Goal: Task Accomplishment & Management: Manage account settings

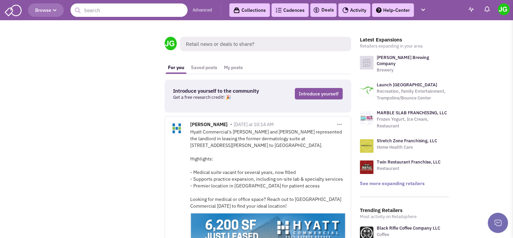
click at [359, 6] on link "Activity" at bounding box center [354, 9] width 32 height 13
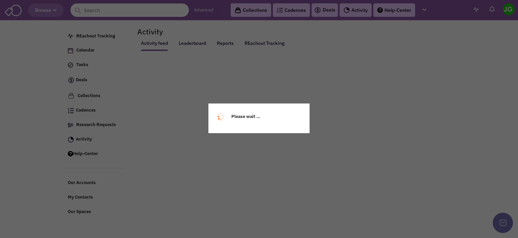
select select
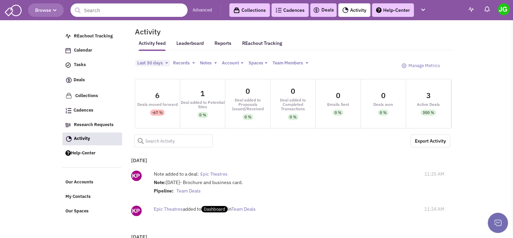
click at [181, 137] on input "text" at bounding box center [173, 141] width 79 height 13
type input "[GEOGRAPHIC_DATA]"
click at [141, 139] on span at bounding box center [138, 139] width 8 height 8
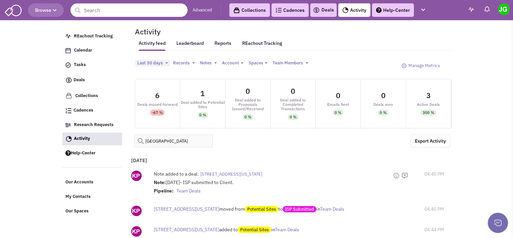
click at [262, 172] on span "[STREET_ADDRESS][US_STATE]" at bounding box center [231, 174] width 62 height 6
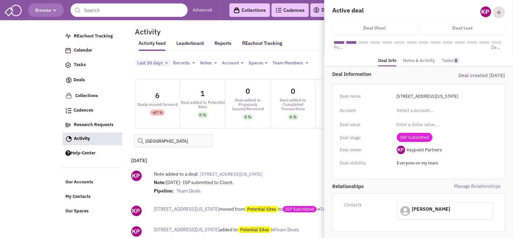
click at [413, 62] on link "Notes & Activity" at bounding box center [419, 61] width 32 height 10
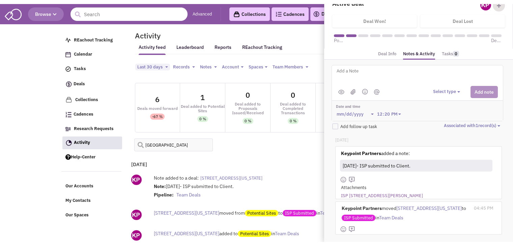
scroll to position [19, 0]
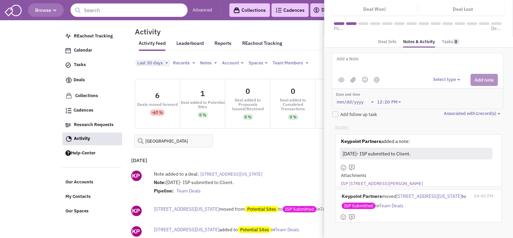
click at [361, 181] on link "ISP [STREET_ADDRESS][PERSON_NAME]" at bounding box center [382, 184] width 82 height 6
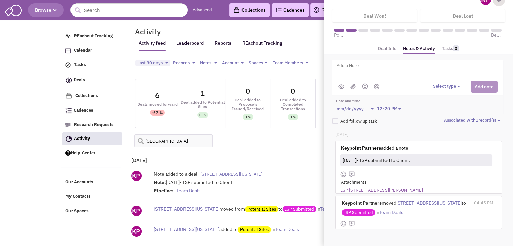
scroll to position [11, 0]
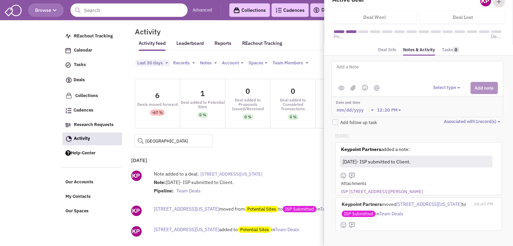
click at [177, 139] on input "[GEOGRAPHIC_DATA]" at bounding box center [173, 141] width 79 height 13
type input "[GEOGRAPHIC_DATA]"
click at [138, 143] on span at bounding box center [138, 139] width 8 height 8
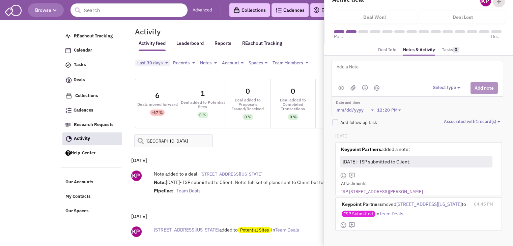
click at [249, 171] on span "[STREET_ADDRESS][US_STATE]" at bounding box center [231, 174] width 62 height 6
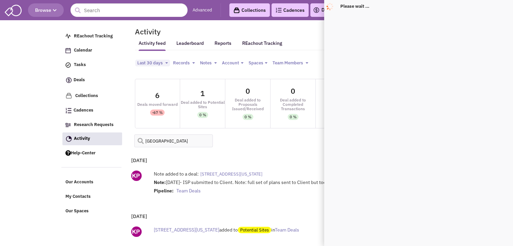
scroll to position [0, 0]
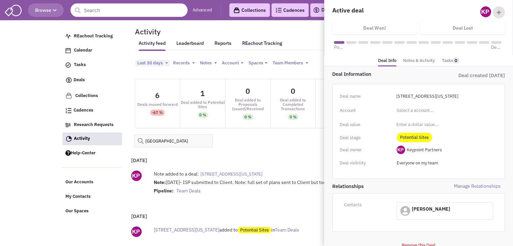
click at [425, 61] on link "Notes & Activity" at bounding box center [419, 61] width 32 height 10
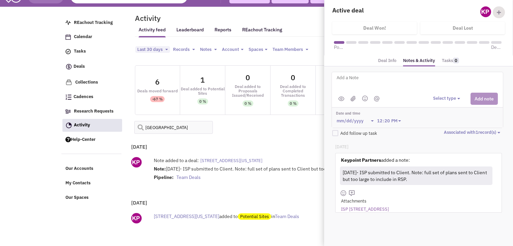
scroll to position [16, 0]
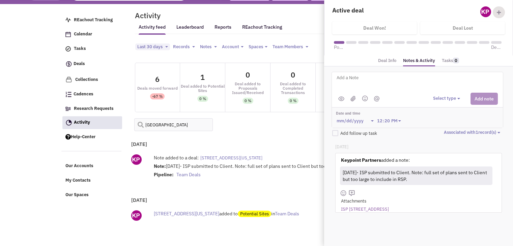
click at [373, 208] on link "ISP [STREET_ADDRESS]" at bounding box center [365, 209] width 48 height 6
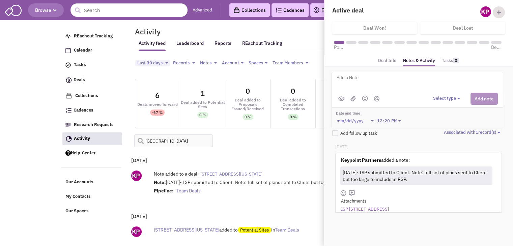
click at [358, 84] on textarea at bounding box center [419, 83] width 167 height 19
click at [427, 80] on textarea "8/28 - Numbers are not great" at bounding box center [419, 83] width 167 height 19
paste textarea "YTD - 797k closed end of [DATE] -1.40 2023 - 1.69 2019- 3.2"
type textarea "8/28 - Numbers are not great and not renovated either - YTD - 797k closed end o…"
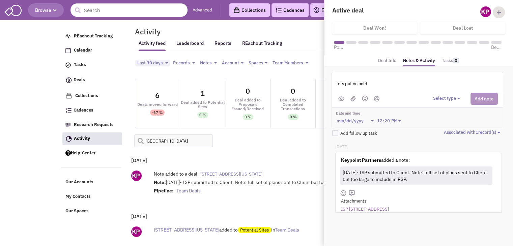
click at [441, 100] on button "Select type" at bounding box center [447, 98] width 29 height 6
click at [451, 128] on div "Log a note" at bounding box center [443, 131] width 17 height 6
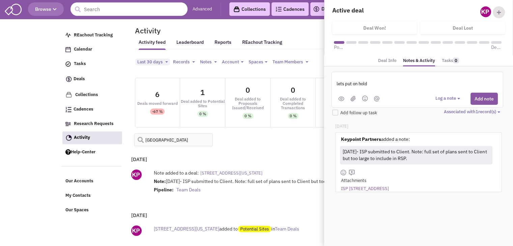
scroll to position [1, 0]
click at [485, 96] on button "Add note" at bounding box center [484, 99] width 27 height 12
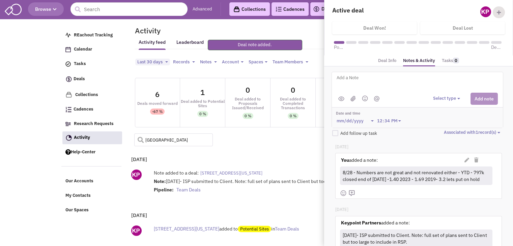
click at [182, 139] on input "[GEOGRAPHIC_DATA]" at bounding box center [173, 140] width 79 height 13
type input "[GEOGRAPHIC_DATA]"
click at [138, 140] on span at bounding box center [138, 138] width 8 height 8
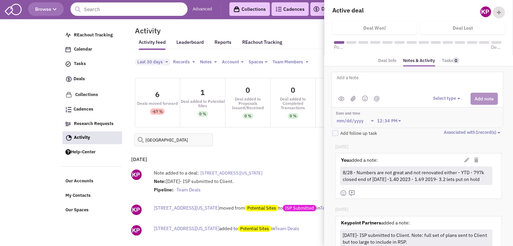
click at [257, 172] on span "[STREET_ADDRESS][US_STATE]" at bounding box center [231, 173] width 62 height 6
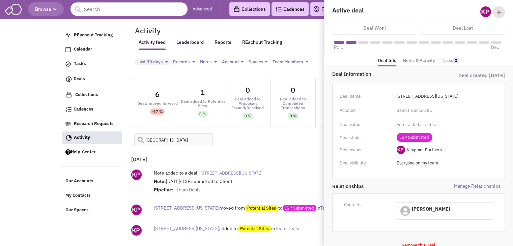
click at [461, 137] on div "ISP Submitted Toggle Dropdown Potential Sites ISP Submitted Proposals Issued/Re…" at bounding box center [445, 138] width 96 height 6
click at [427, 61] on link "Notes & Activity" at bounding box center [419, 61] width 32 height 10
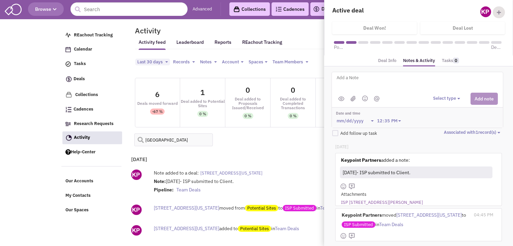
click at [356, 80] on textarea at bounding box center [419, 83] width 167 height 19
paste textarea "YTD - 870k closed end of [DATE] - 1.47 2023 - 1.62 2019 - 2.3"
type textarea "Numbers YTD - 870k closed end of [DATE] - 1.47 2023 - 1.62 2019 - 2.3 not that …"
click at [447, 99] on button "Select type" at bounding box center [447, 98] width 29 height 6
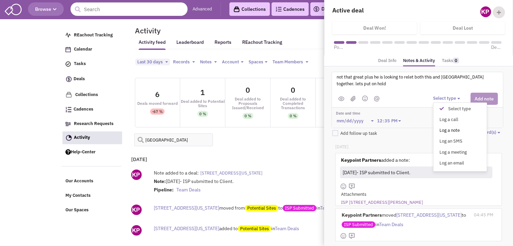
click at [448, 130] on div "Log a note" at bounding box center [443, 131] width 17 height 6
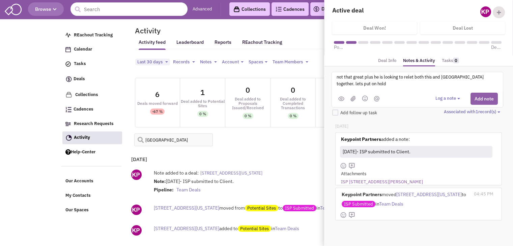
click at [494, 96] on button "Add note" at bounding box center [484, 99] width 27 height 12
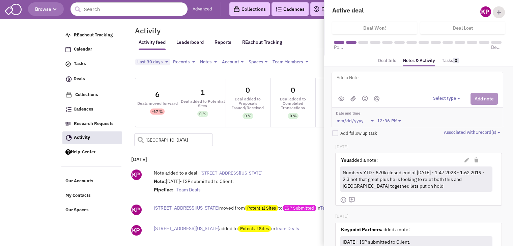
click at [173, 138] on input "[GEOGRAPHIC_DATA]" at bounding box center [173, 140] width 79 height 13
type input "lakeside"
click at [139, 141] on span at bounding box center [138, 138] width 8 height 8
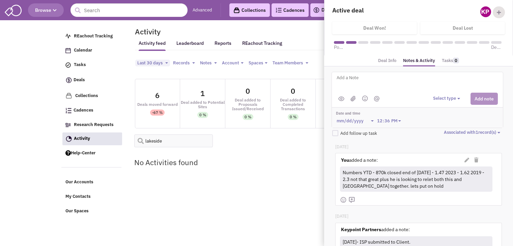
scroll to position [0, 0]
click at [156, 141] on input "lakeside" at bounding box center [176, 141] width 79 height 13
type input "lake side"
click at [141, 142] on span at bounding box center [141, 139] width 8 height 8
click at [165, 63] on button "Last 30 days Toggle Dropdown" at bounding box center [155, 63] width 35 height 7
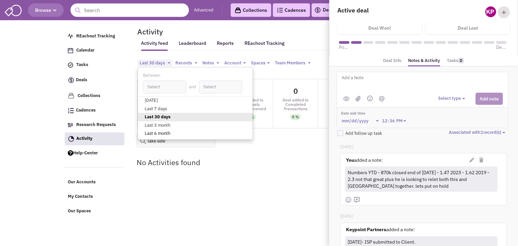
click at [157, 134] on link "Last 6 month" at bounding box center [195, 134] width 115 height 8
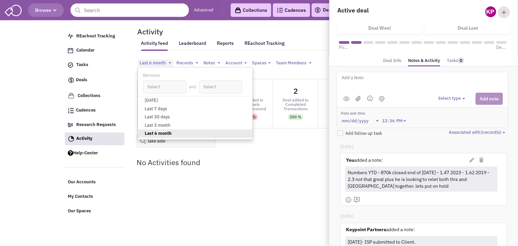
click at [235, 172] on div "No Activities found" at bounding box center [295, 162] width 326 height 23
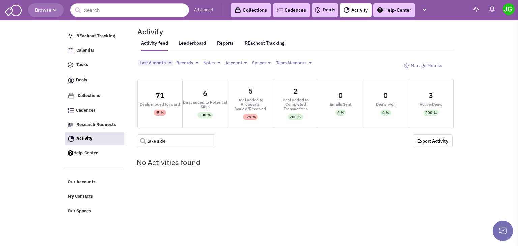
click at [170, 138] on input "lake side" at bounding box center [176, 141] width 79 height 13
paste input "Lakeland"
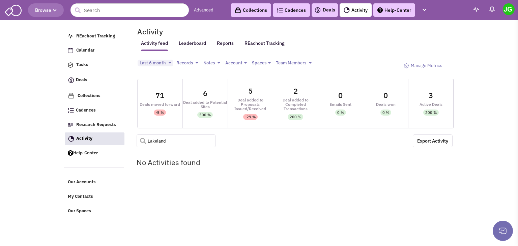
type input "Lakeland"
click at [141, 139] on span at bounding box center [141, 139] width 8 height 8
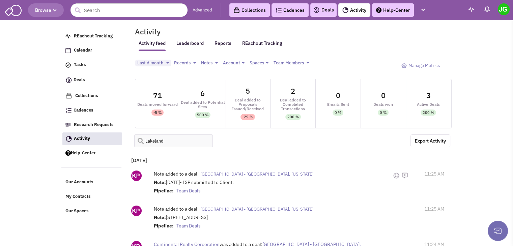
click at [228, 173] on span "[GEOGRAPHIC_DATA] - [GEOGRAPHIC_DATA], [US_STATE]" at bounding box center [256, 174] width 113 height 6
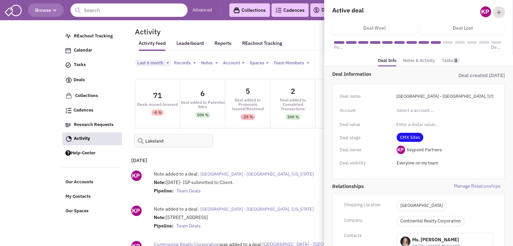
click at [413, 59] on link "Notes & Activity" at bounding box center [419, 61] width 32 height 10
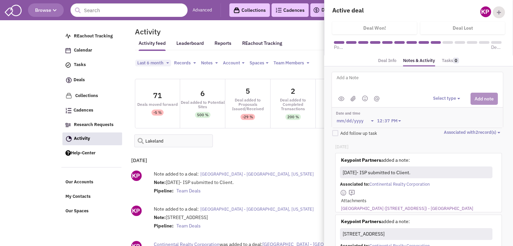
scroll to position [3, 0]
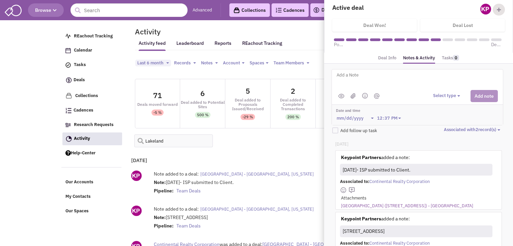
click at [380, 205] on link "[GEOGRAPHIC_DATA] ([STREET_ADDRESS]) - [GEOGRAPHIC_DATA]" at bounding box center [407, 206] width 132 height 6
click at [368, 72] on textarea at bounding box center [419, 80] width 167 height 19
paste textarea "Rent gross revenue less than 7M - 18$"
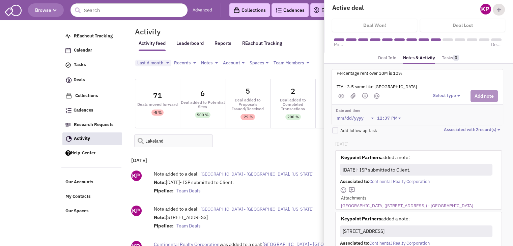
type textarea "8/28 - Points for LOI Keep it same like providence LOI with following changes R…"
click at [450, 94] on button "Select type" at bounding box center [447, 96] width 29 height 6
click at [447, 125] on div "Log a note" at bounding box center [443, 128] width 17 height 6
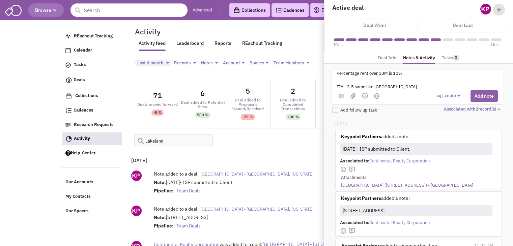
click at [490, 96] on button "Add note" at bounding box center [484, 96] width 27 height 12
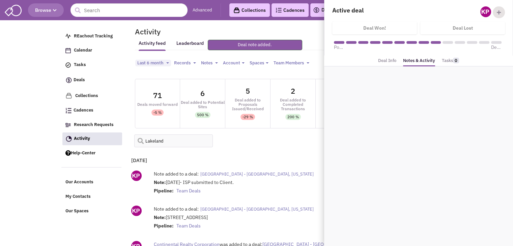
scroll to position [0, 0]
